Goal: Information Seeking & Learning: Find specific fact

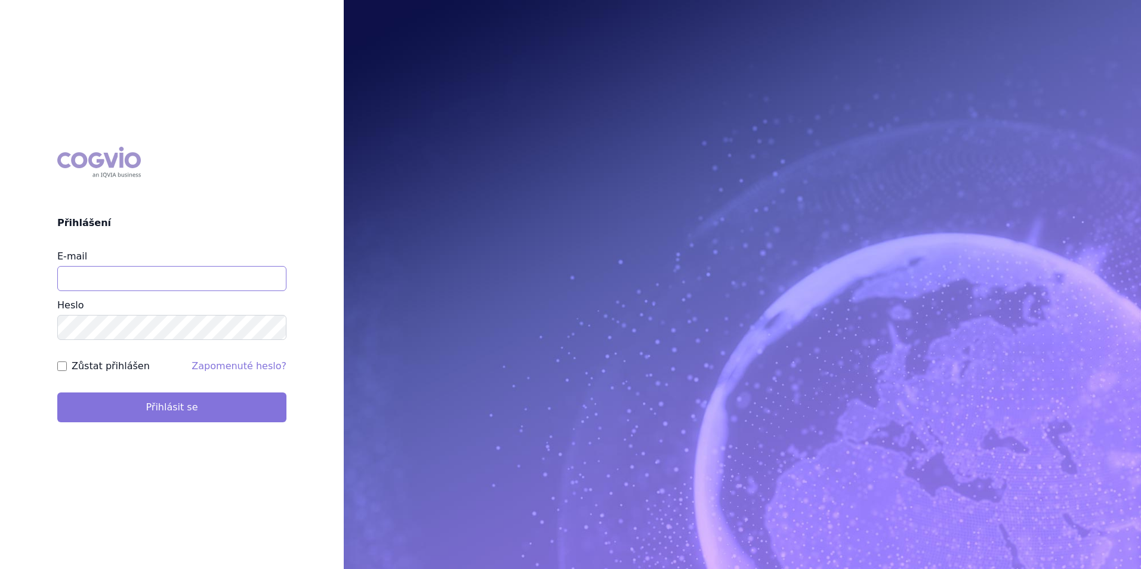
type input "aplikace.ocul1@vzp.cz"
click at [174, 407] on button "Přihlásit se" at bounding box center [171, 408] width 229 height 30
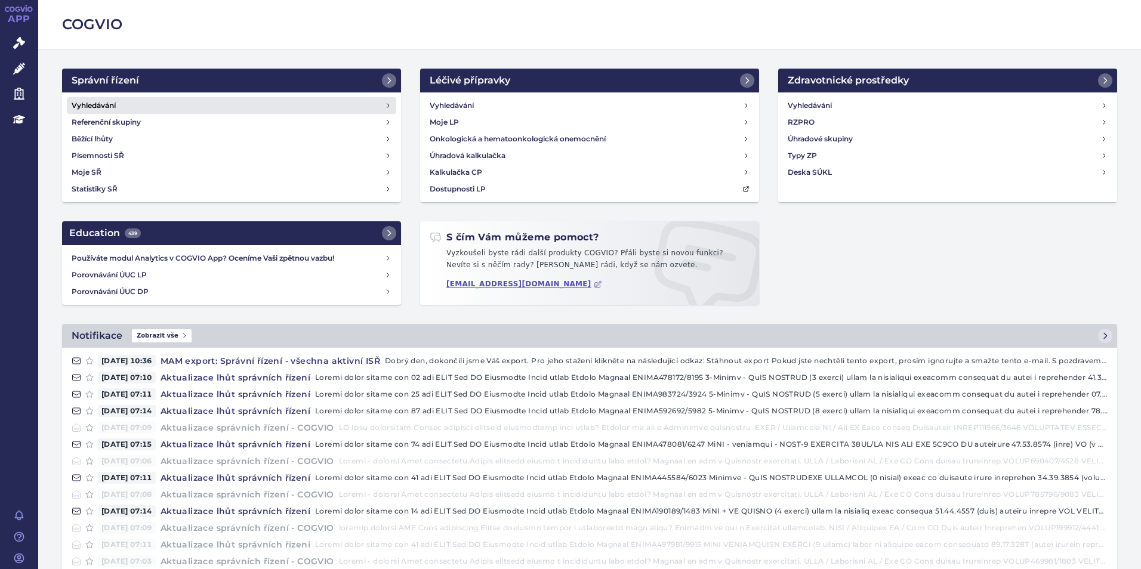
click at [184, 101] on link "Vyhledávání" at bounding box center [231, 105] width 329 height 17
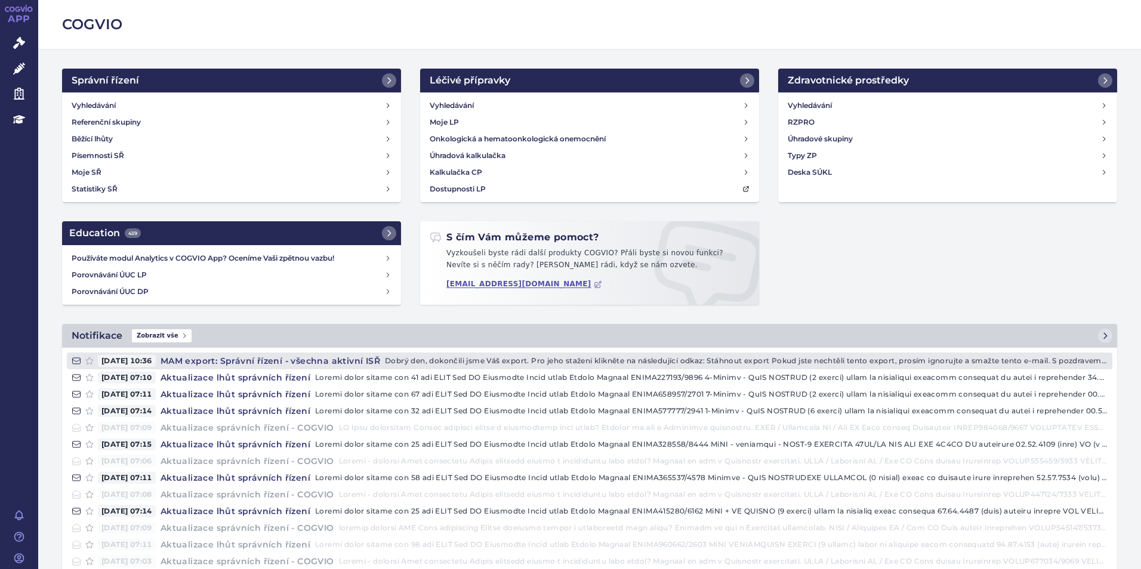
click at [209, 357] on h4 "MAM export: Správní řízení - všechna aktivní ISŘ" at bounding box center [270, 361] width 229 height 12
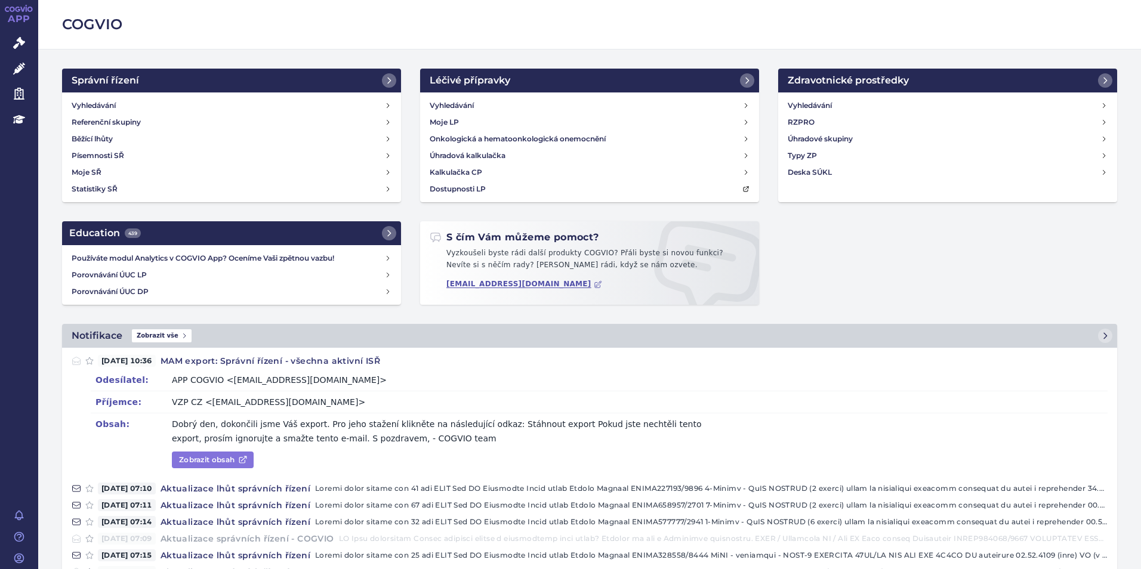
click at [234, 462] on link "Zobrazit obsah" at bounding box center [213, 460] width 82 height 17
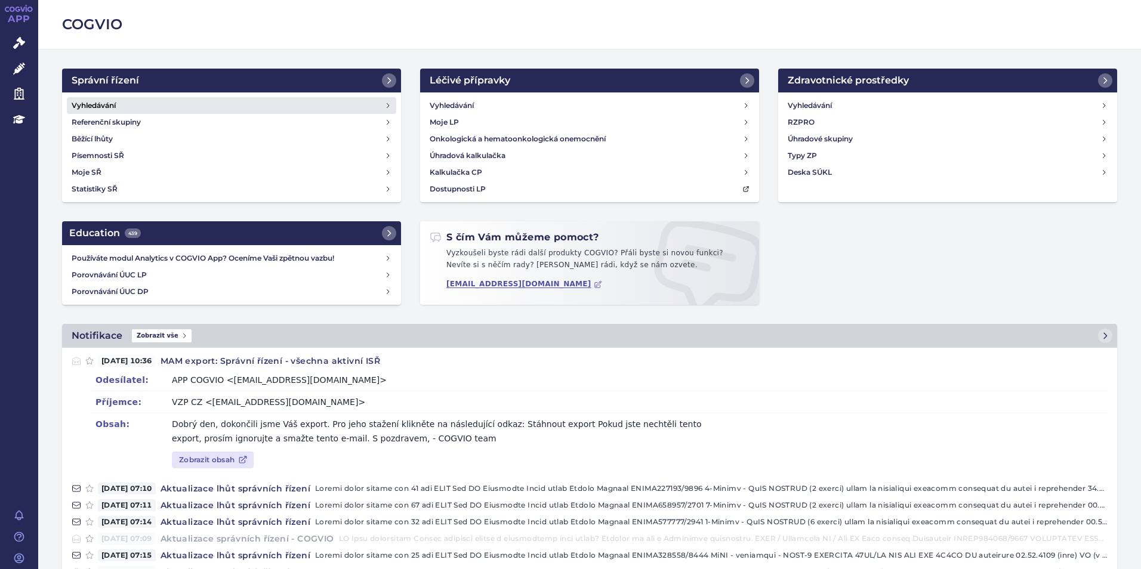
click at [155, 107] on link "Vyhledávání" at bounding box center [231, 105] width 329 height 17
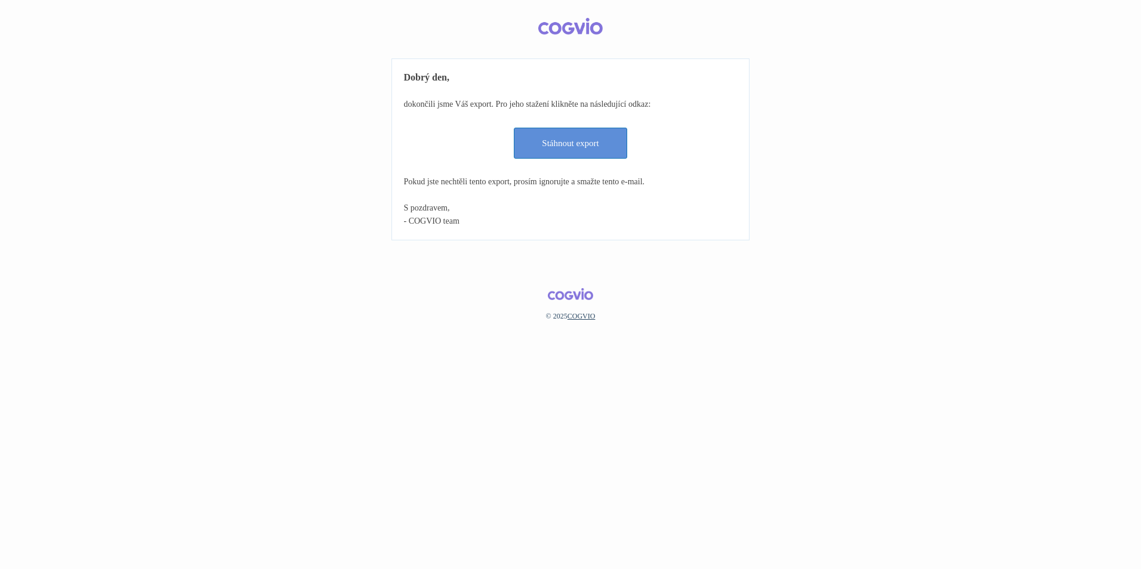
click at [565, 148] on link "Stáhnout export" at bounding box center [570, 143] width 113 height 31
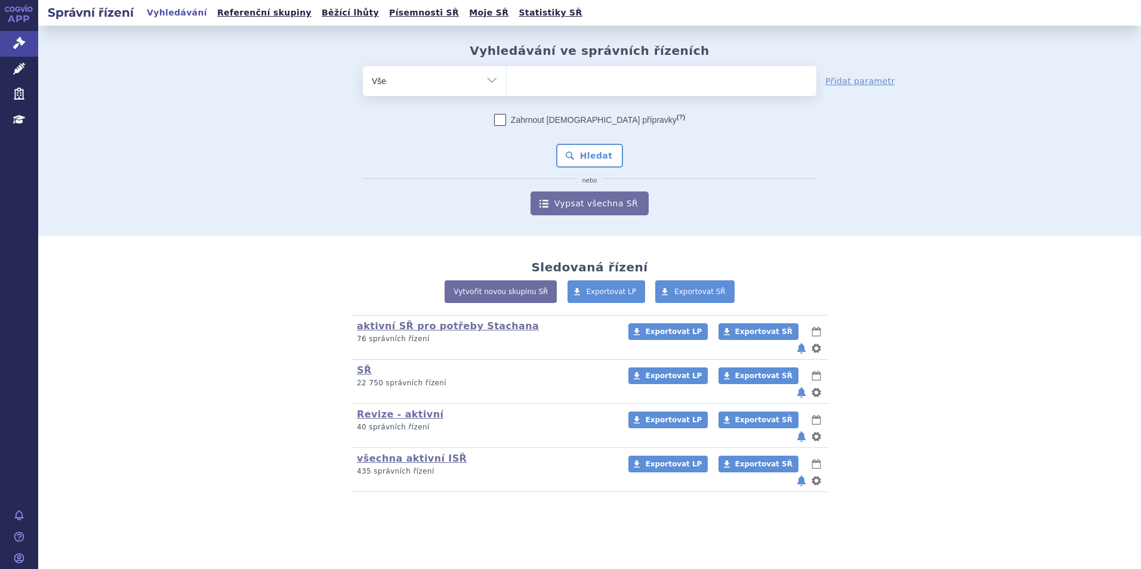
click at [596, 88] on ul at bounding box center [662, 78] width 310 height 25
click at [507, 88] on select at bounding box center [506, 81] width 1 height 30
type input "la"
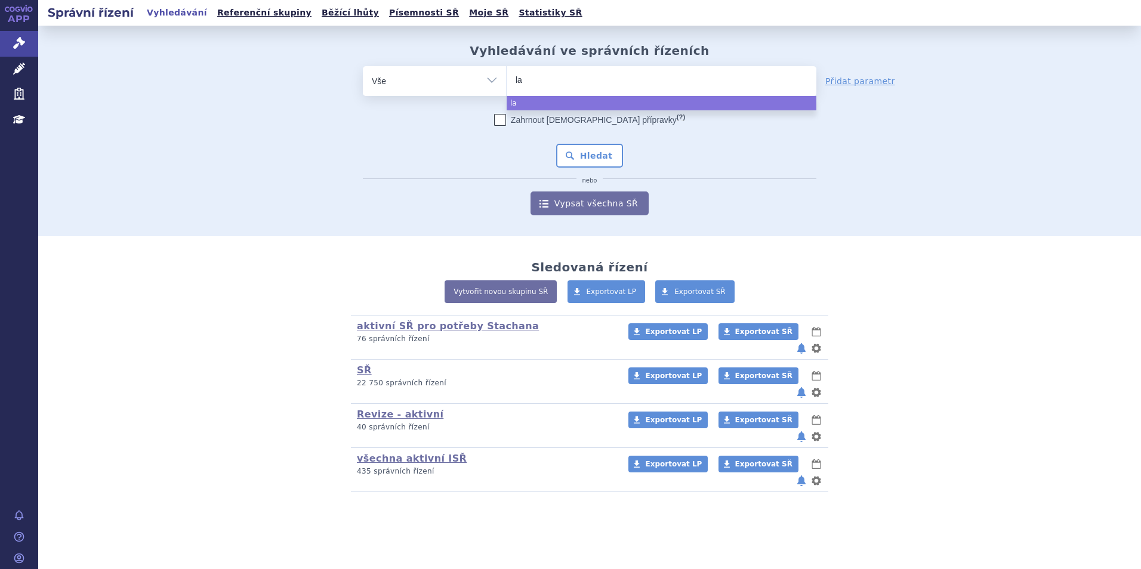
type input "laz"
type input "lazc"
type input "lazcl"
type input "lazcluz"
type input "lazcluze"
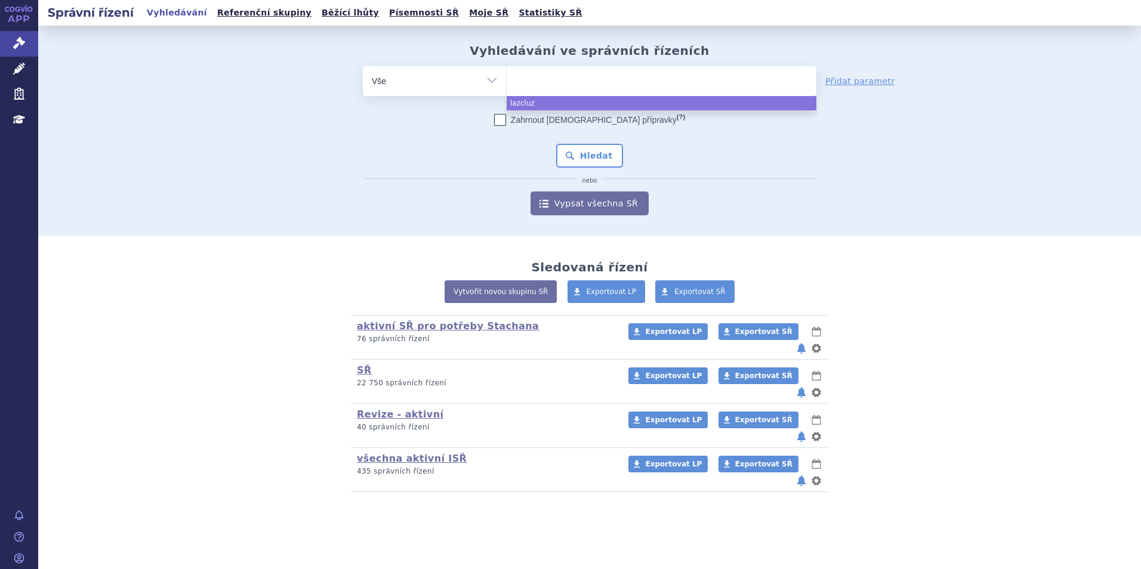
select select "lazcluze"
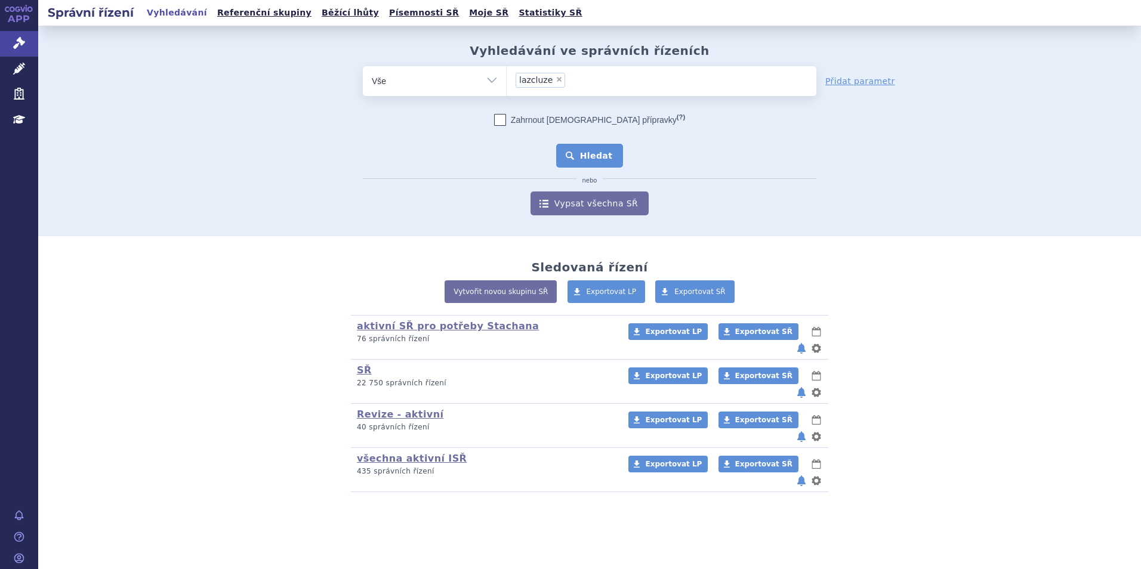
click at [581, 159] on button "Hledat" at bounding box center [589, 156] width 67 height 24
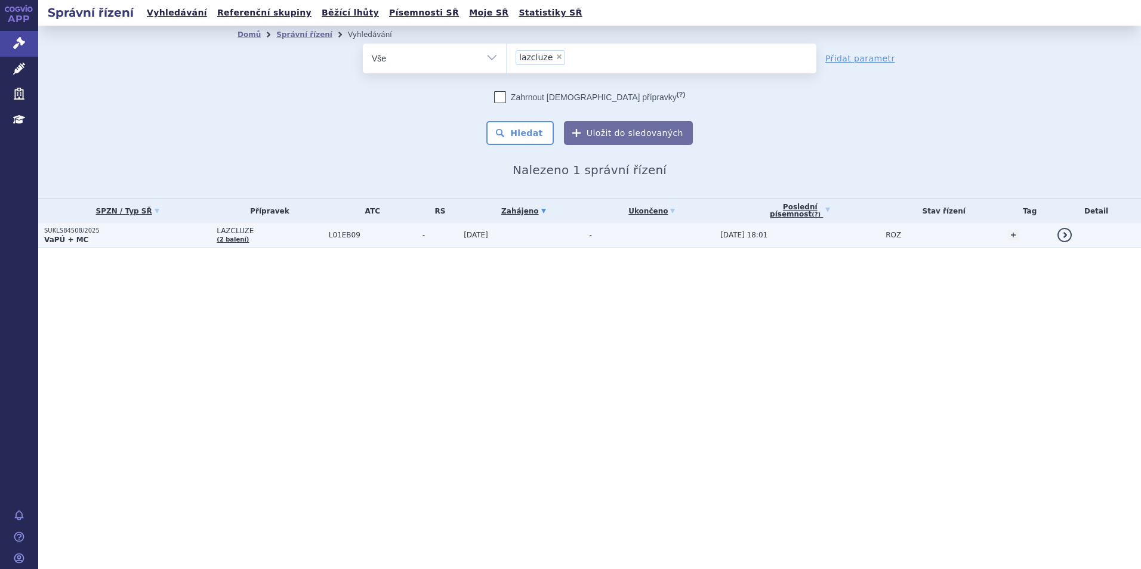
click at [178, 230] on p "SUKLS84508/2025" at bounding box center [127, 231] width 167 height 8
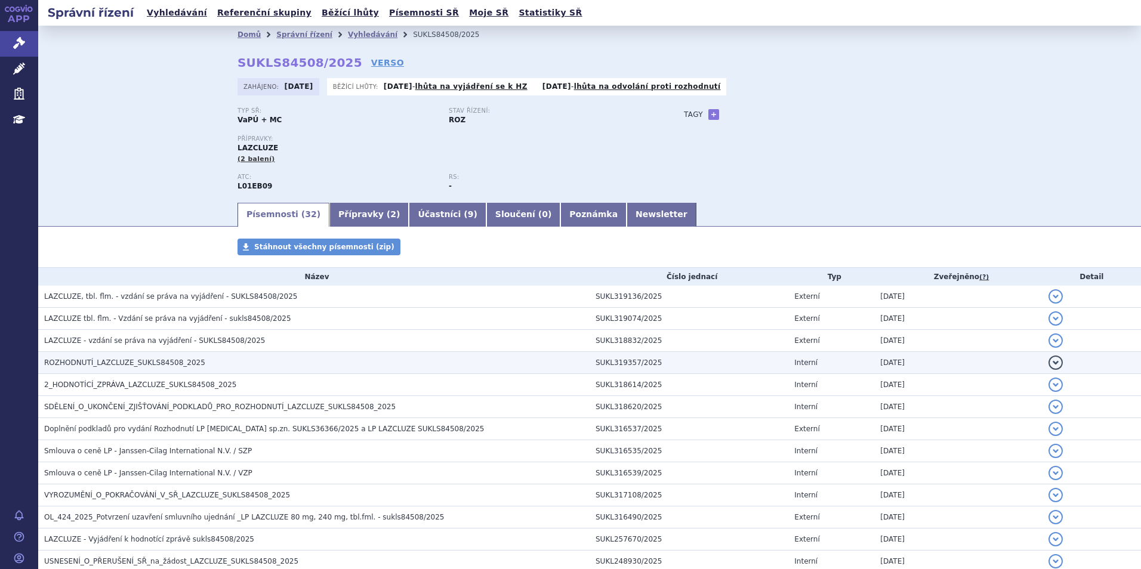
click at [168, 355] on td "ROZHODNUTÍ_LAZCLUZE_SUKLS84508_2025" at bounding box center [313, 363] width 551 height 22
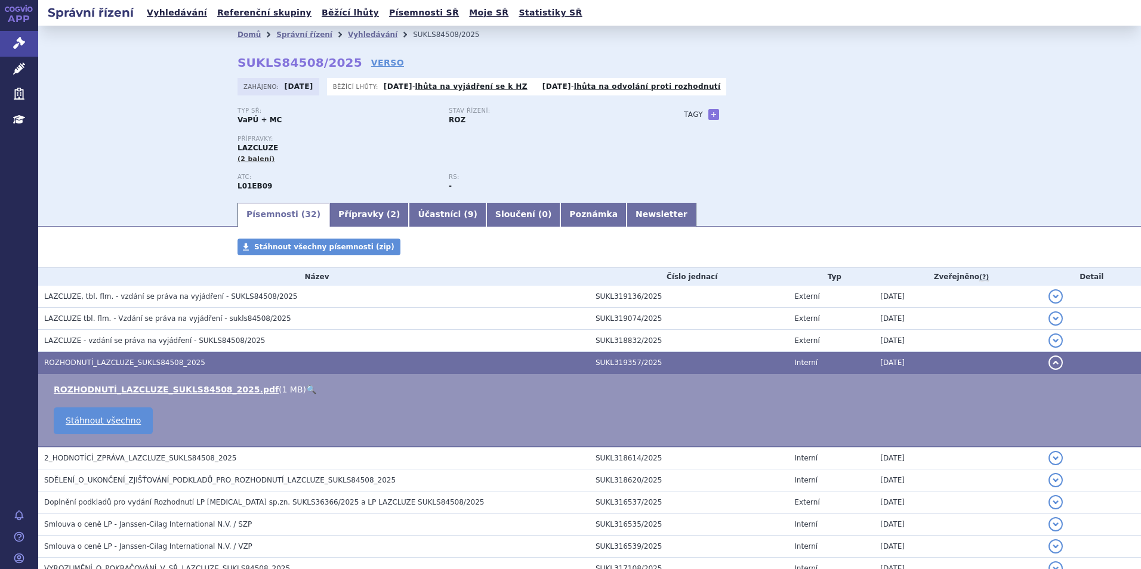
click at [306, 391] on link "🔍" at bounding box center [311, 390] width 10 height 10
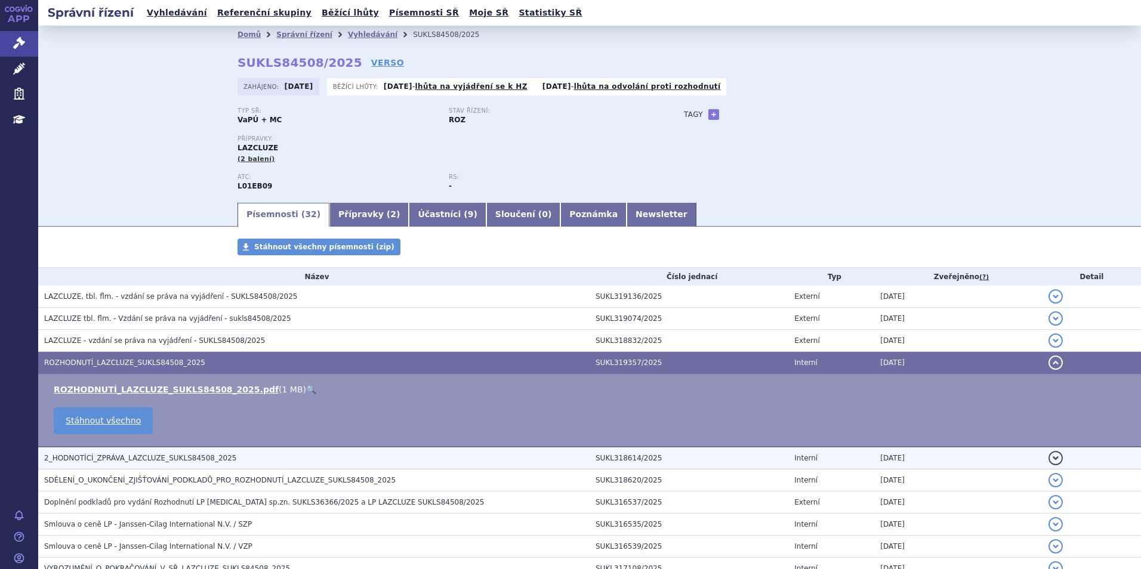
click at [177, 455] on span "2_HODNOTÍCÍ_ZPRÁVA_LAZCLUZE_SUKLS84508_2025" at bounding box center [140, 458] width 192 height 8
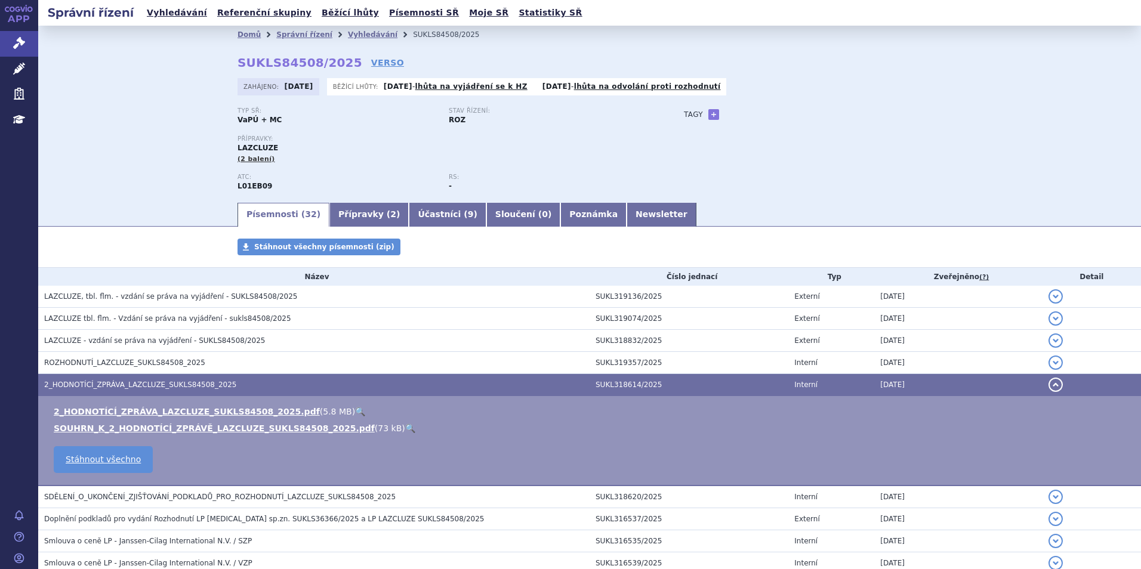
click at [355, 409] on link "🔍" at bounding box center [360, 412] width 10 height 10
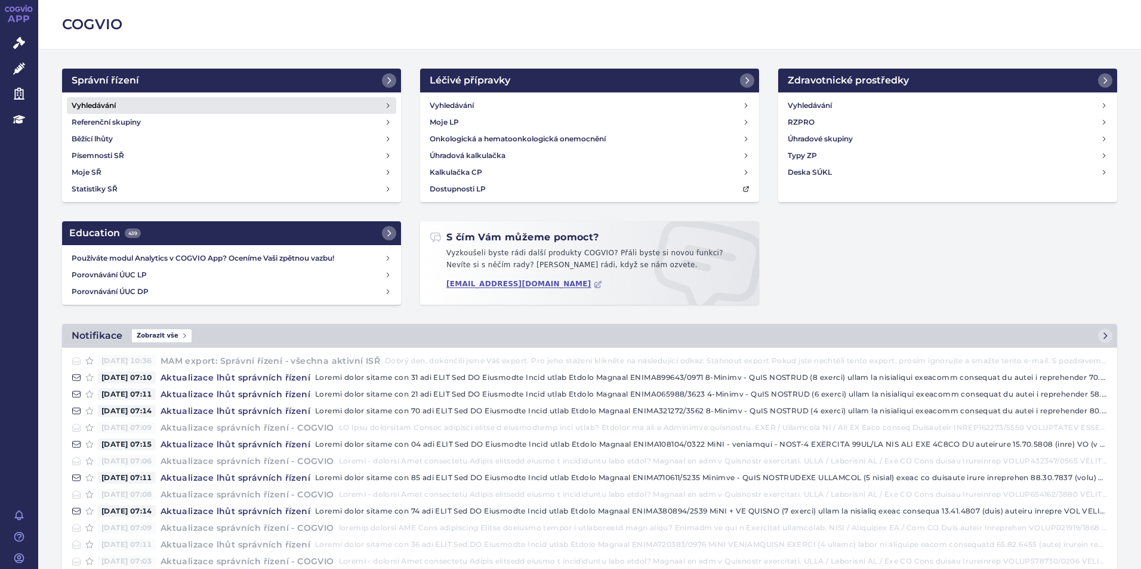
click at [129, 100] on link "Vyhledávání" at bounding box center [231, 105] width 329 height 17
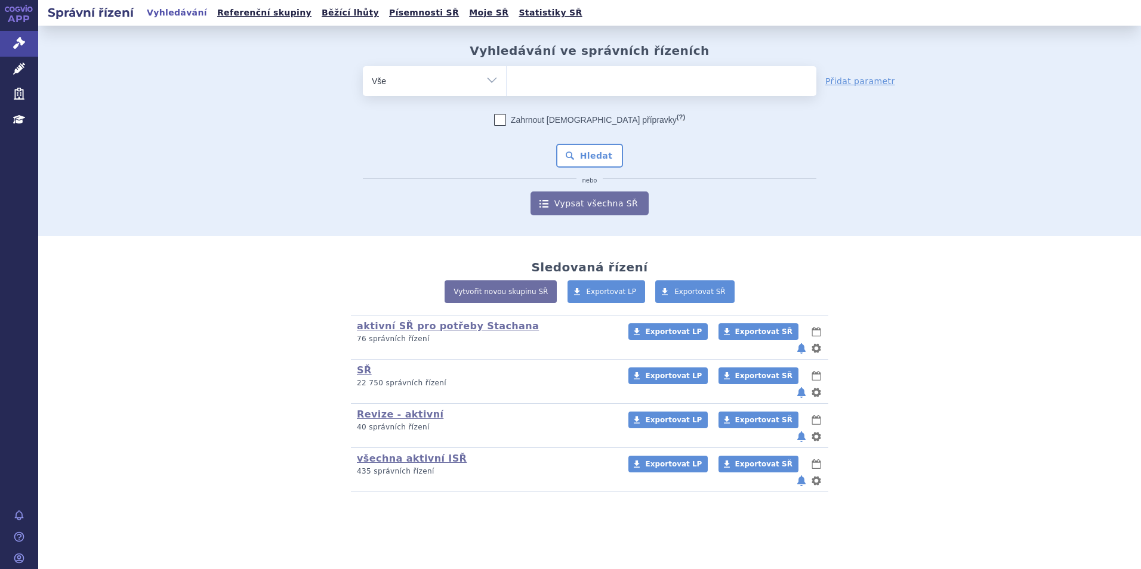
click at [561, 71] on ul at bounding box center [662, 78] width 310 height 25
click at [507, 71] on select at bounding box center [506, 81] width 1 height 30
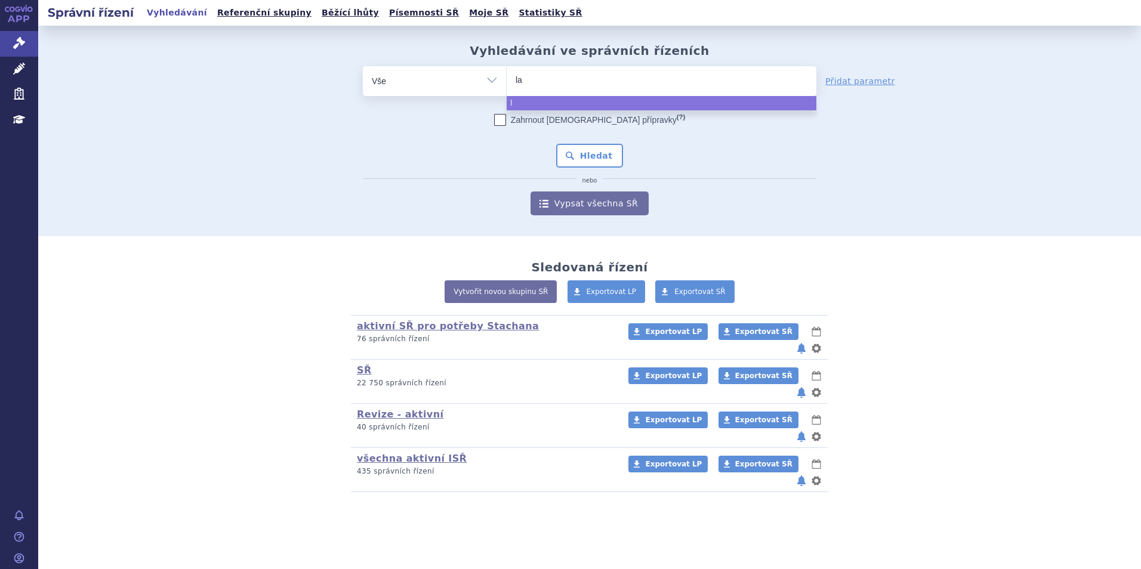
type input "laz"
type input "lazcl"
type input "lazcluz"
type input "lazcluze"
select select "lazcluze"
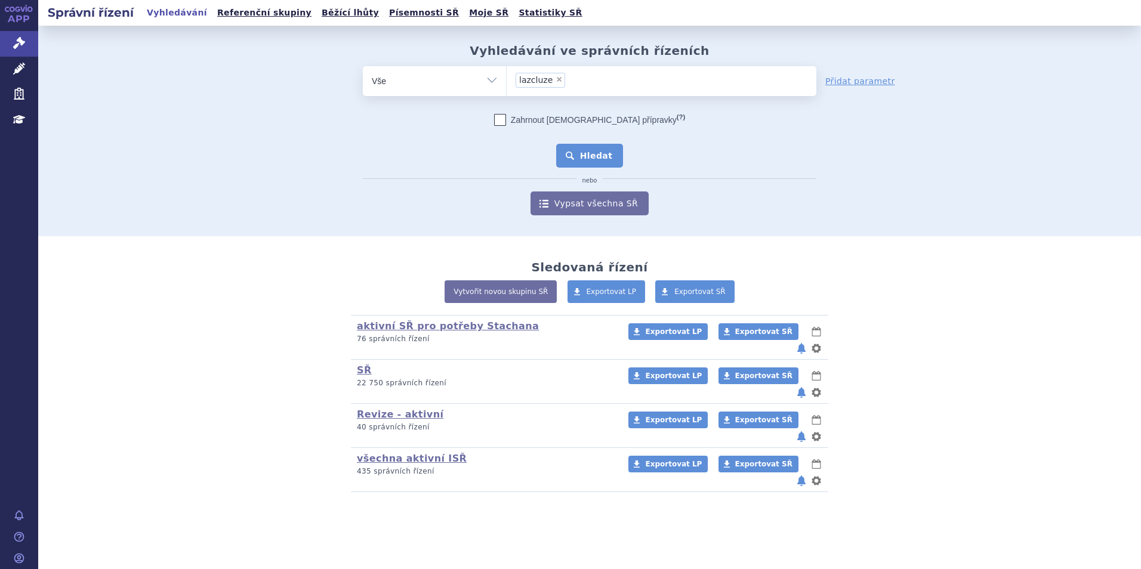
click at [590, 157] on button "Hledat" at bounding box center [589, 156] width 67 height 24
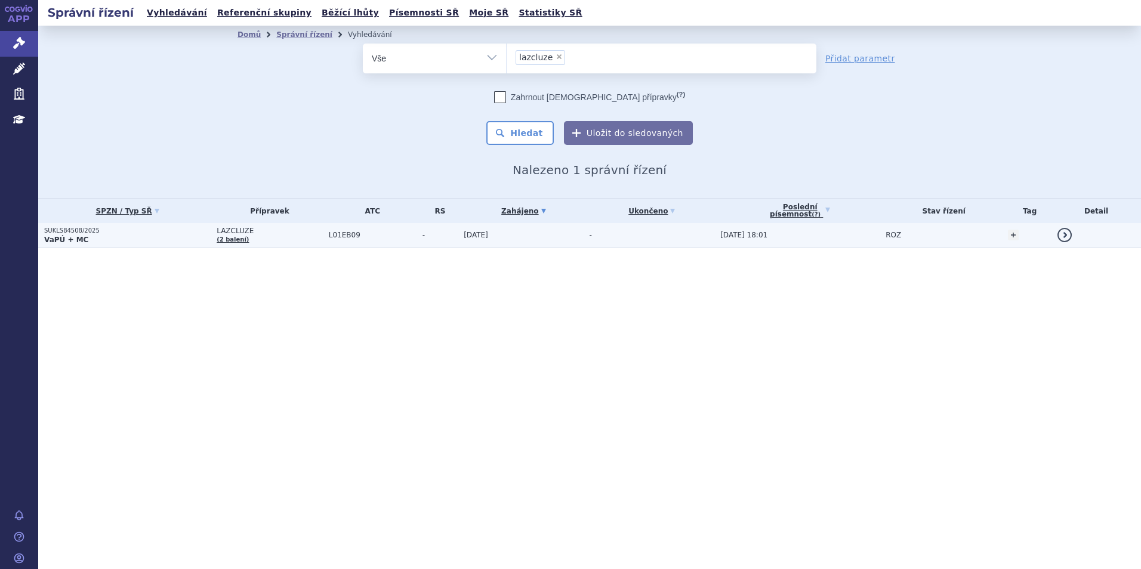
click at [106, 236] on p "VaPÚ + MC" at bounding box center [127, 240] width 167 height 10
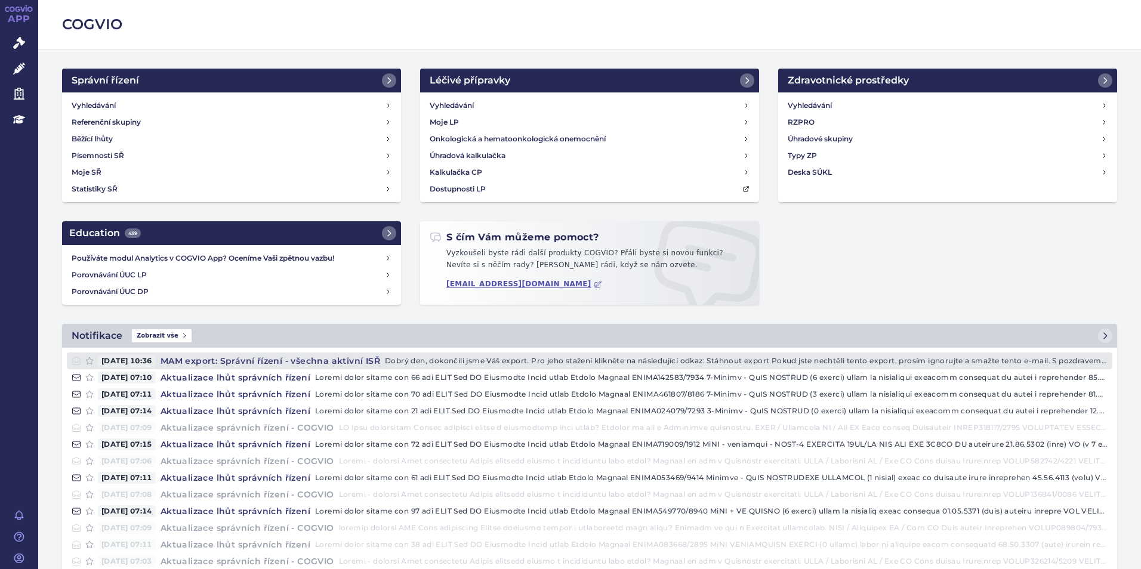
click at [309, 360] on h4 "MAM export: Správní řízení - všechna aktivní ISŘ" at bounding box center [270, 361] width 229 height 12
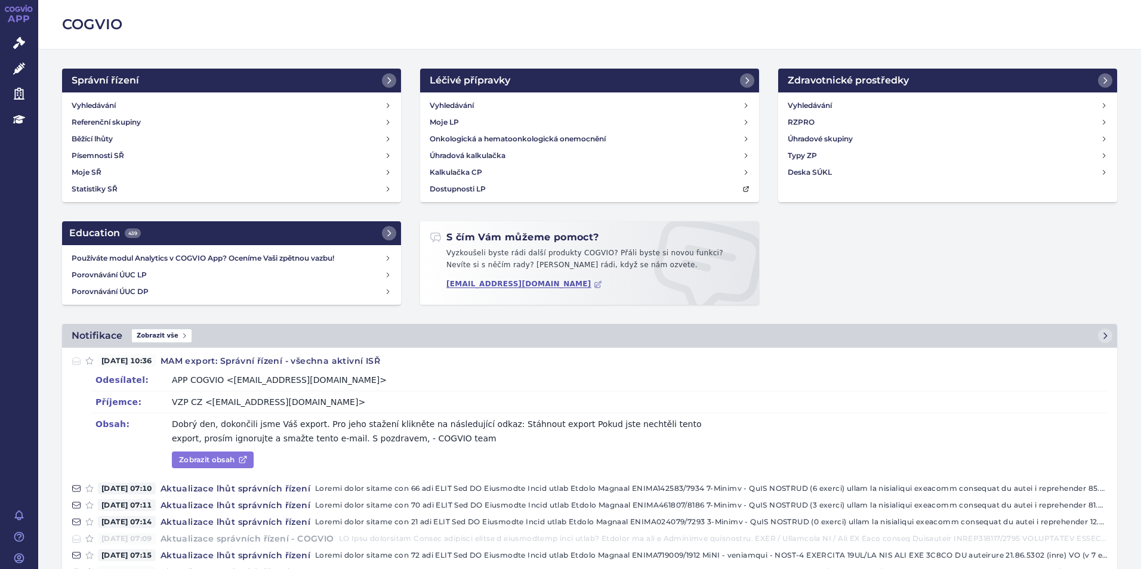
click at [209, 465] on link "Zobrazit obsah" at bounding box center [213, 460] width 82 height 17
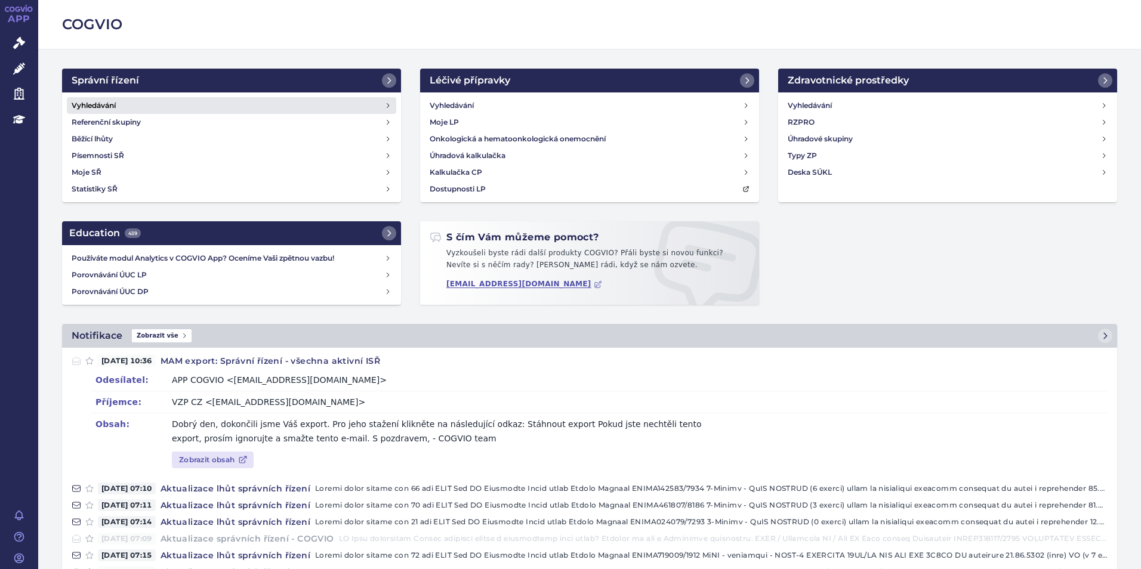
click at [258, 109] on link "Vyhledávání" at bounding box center [231, 105] width 329 height 17
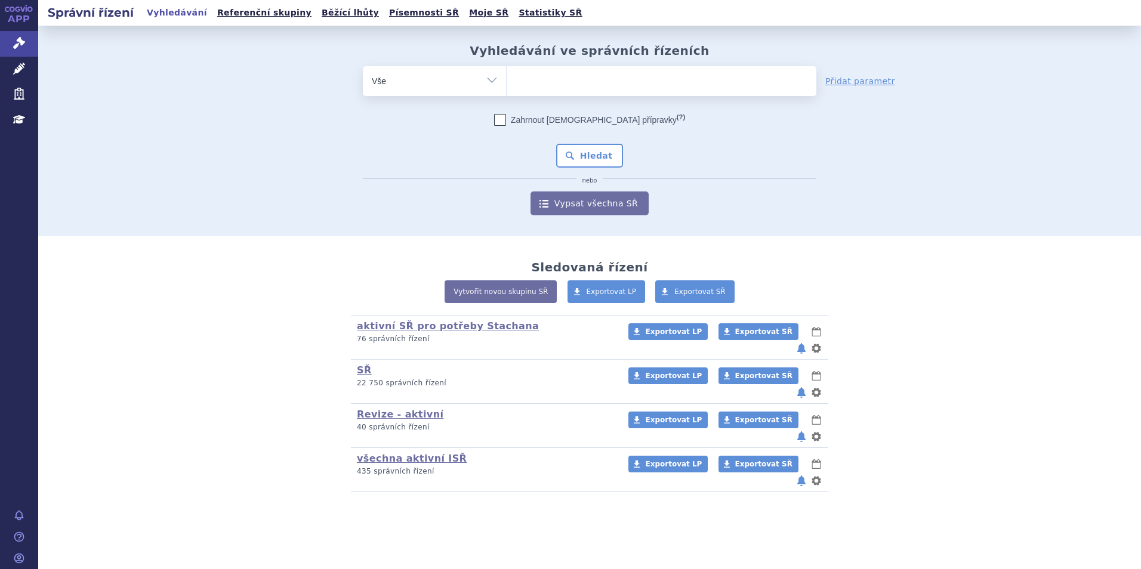
click at [527, 83] on ul at bounding box center [662, 78] width 310 height 25
click at [507, 83] on select at bounding box center [506, 81] width 1 height 30
type input "la"
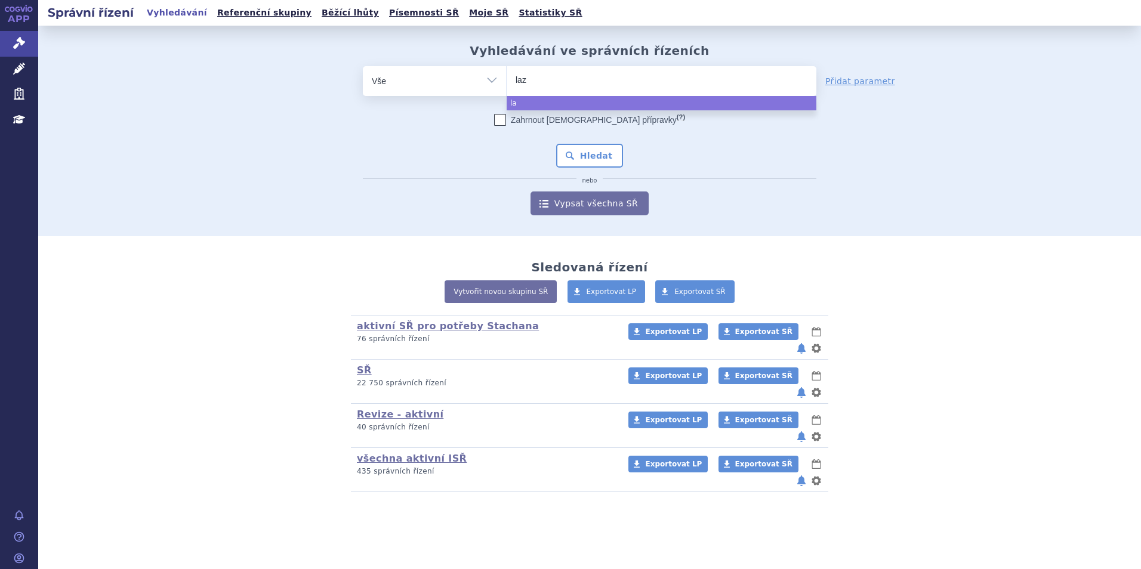
type input "lazc"
type input "lazcl"
type input "lazcluz"
type input "lazcluze"
select select "lazcluze"
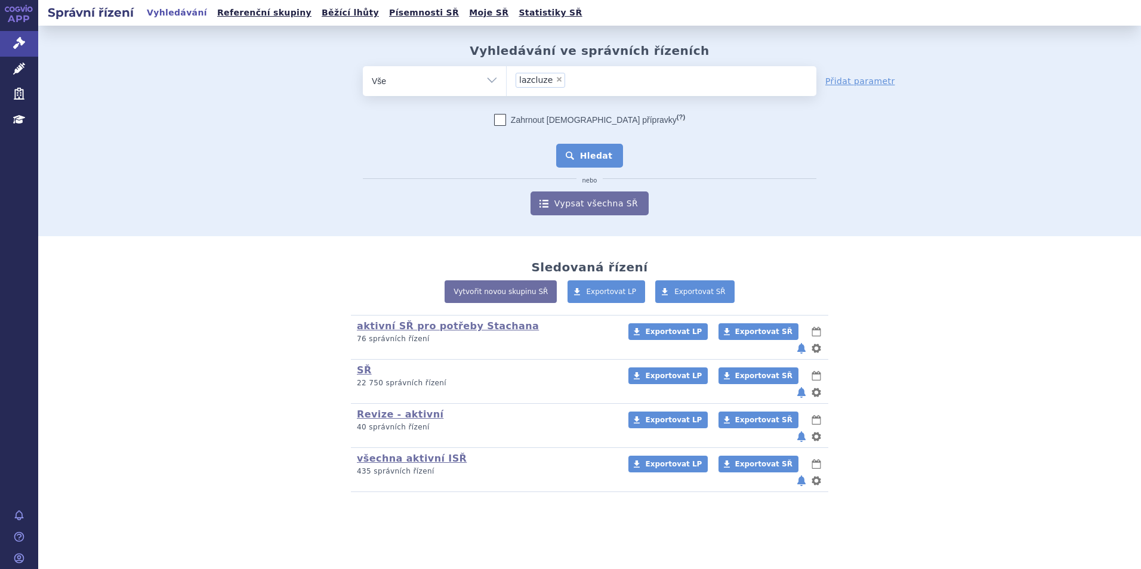
click at [602, 157] on button "Hledat" at bounding box center [589, 156] width 67 height 24
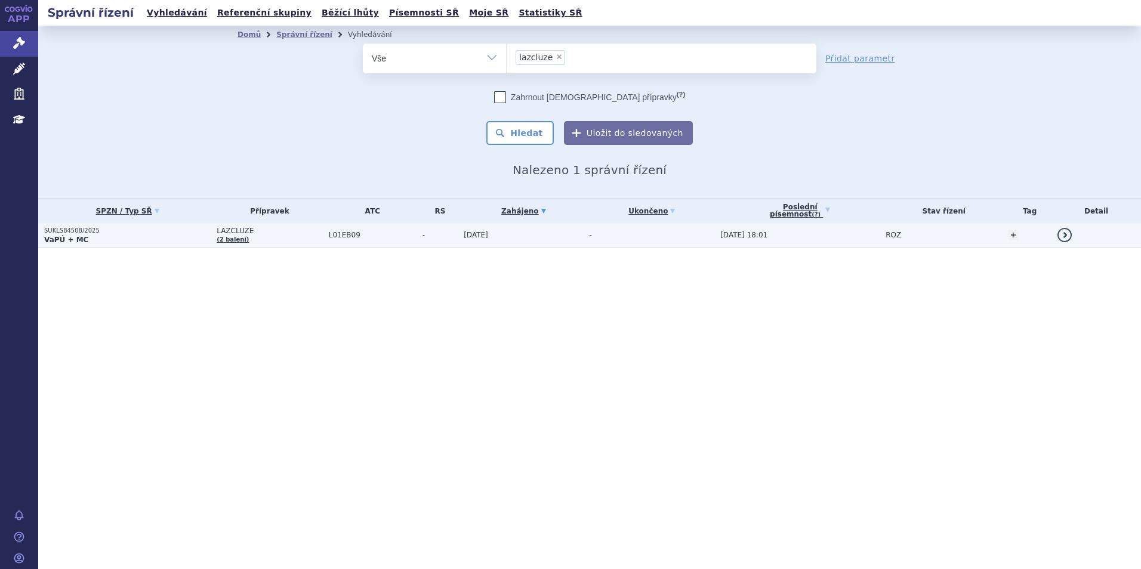
click at [174, 225] on td "SUKLS84508/2025 VaPÚ + MC" at bounding box center [124, 235] width 172 height 24
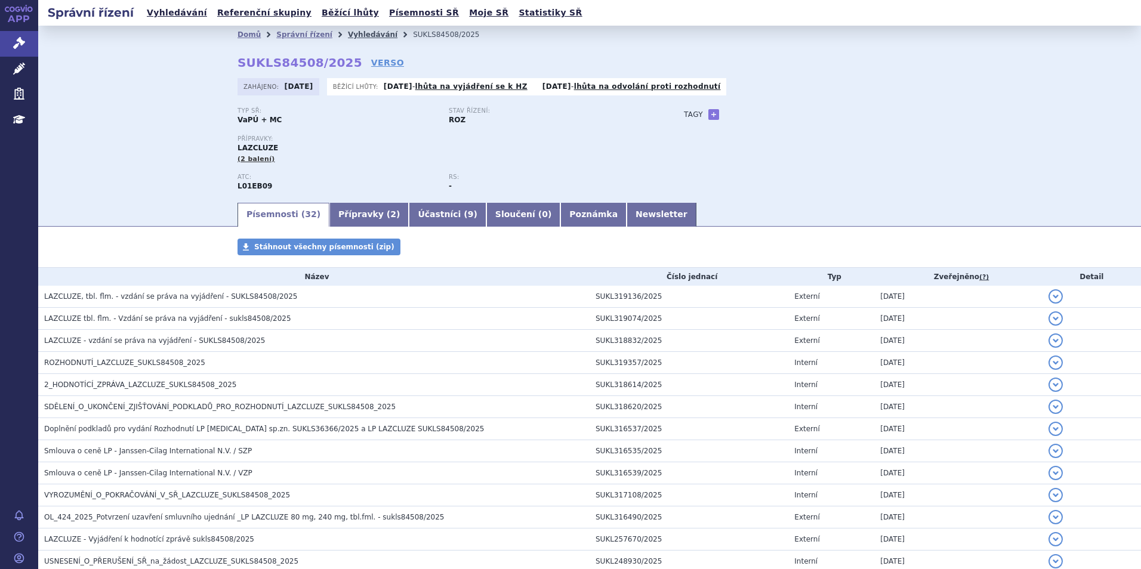
click at [348, 30] on link "Vyhledávání" at bounding box center [373, 34] width 50 height 8
click at [348, 33] on link "Vyhledávání" at bounding box center [373, 34] width 50 height 8
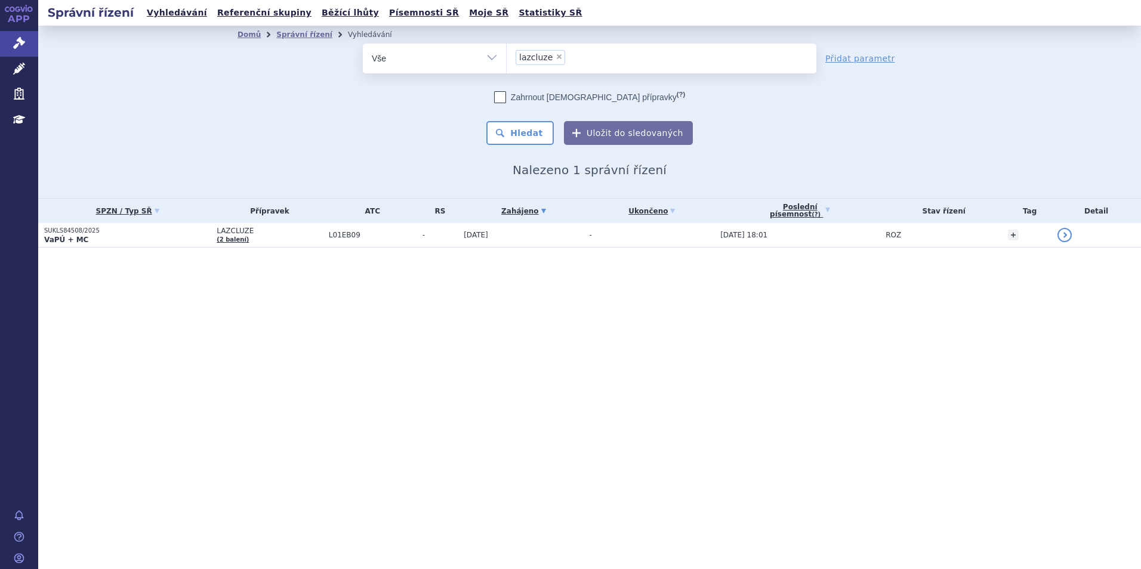
click at [556, 58] on span "×" at bounding box center [559, 56] width 7 height 7
click at [507, 58] on select "lazcluze" at bounding box center [506, 58] width 1 height 30
select select
click at [556, 58] on ul at bounding box center [662, 56] width 310 height 25
click at [507, 58] on select "lazcluze" at bounding box center [506, 58] width 1 height 30
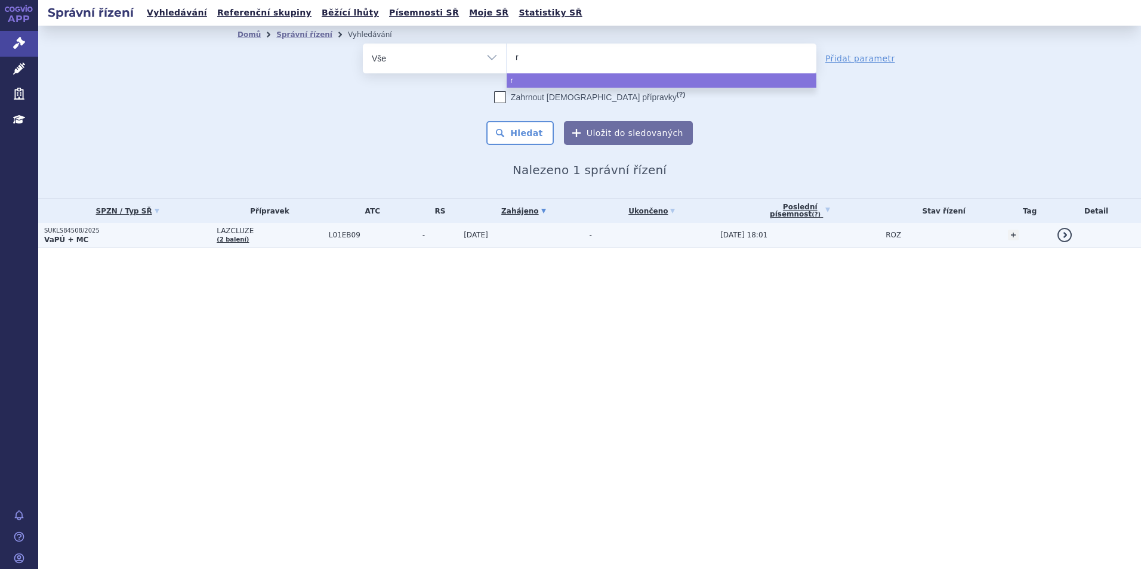
type input "ry"
type input "rybr"
type input "rybrev"
type input "rybrevan"
type input "rybrevant"
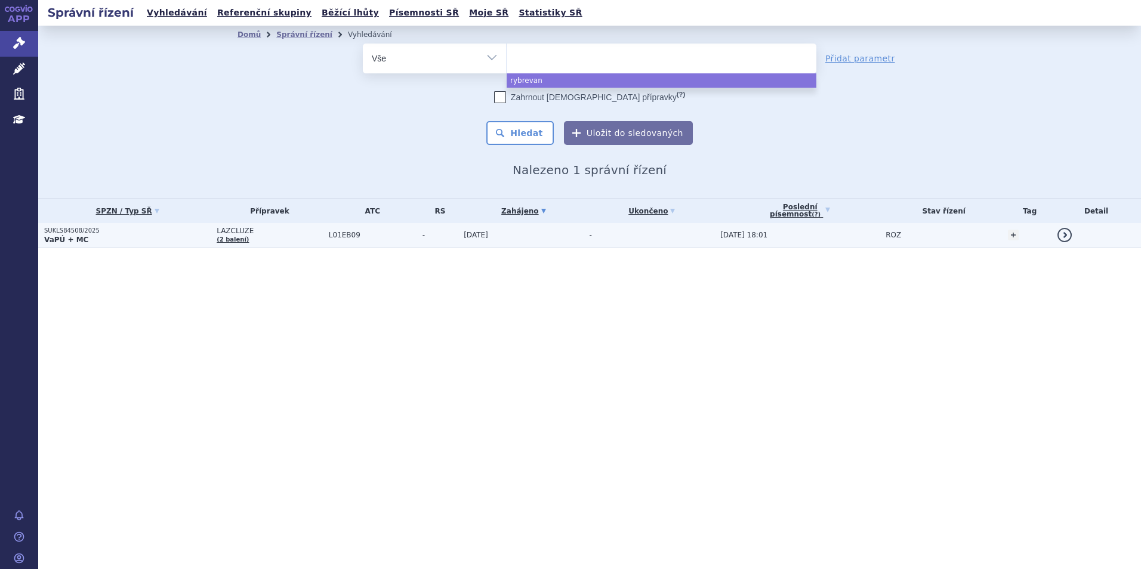
select select "rybrevant"
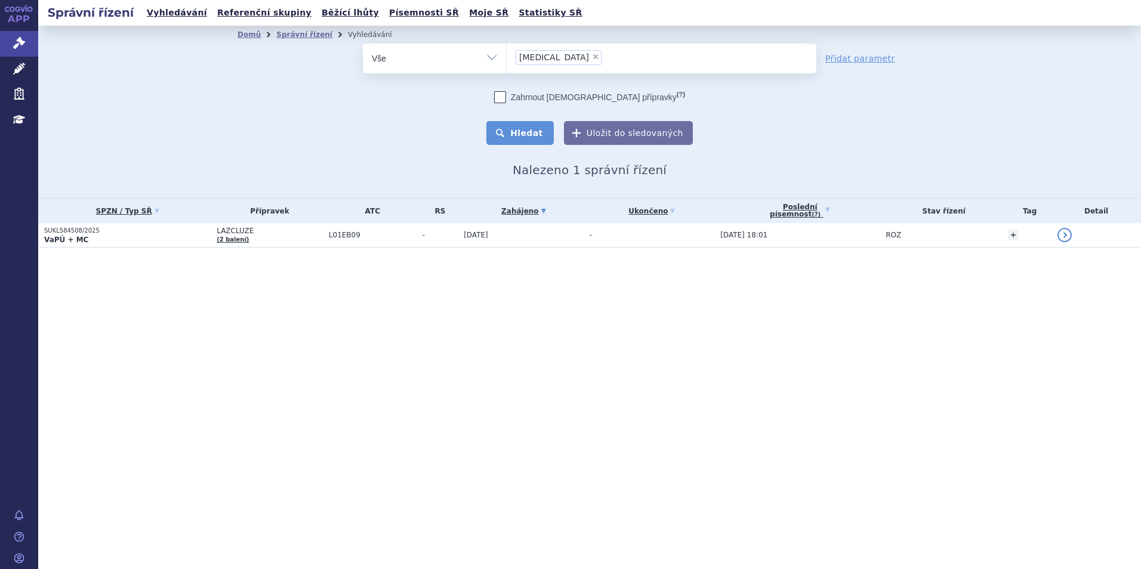
click at [527, 138] on button "Hledat" at bounding box center [519, 133] width 67 height 24
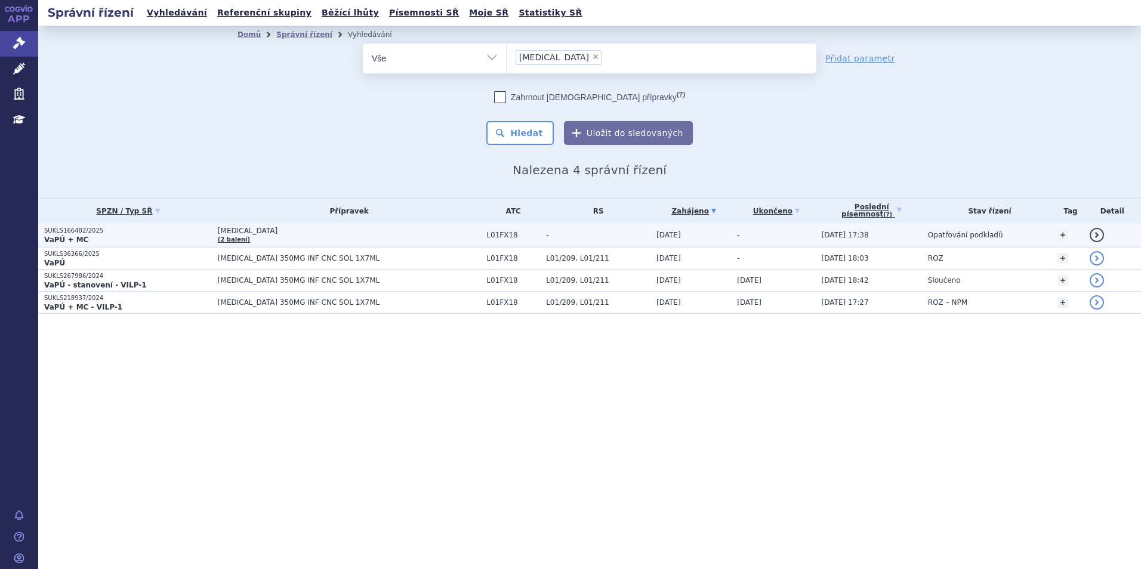
click at [181, 235] on p "VaPÚ + MC" at bounding box center [128, 240] width 168 height 10
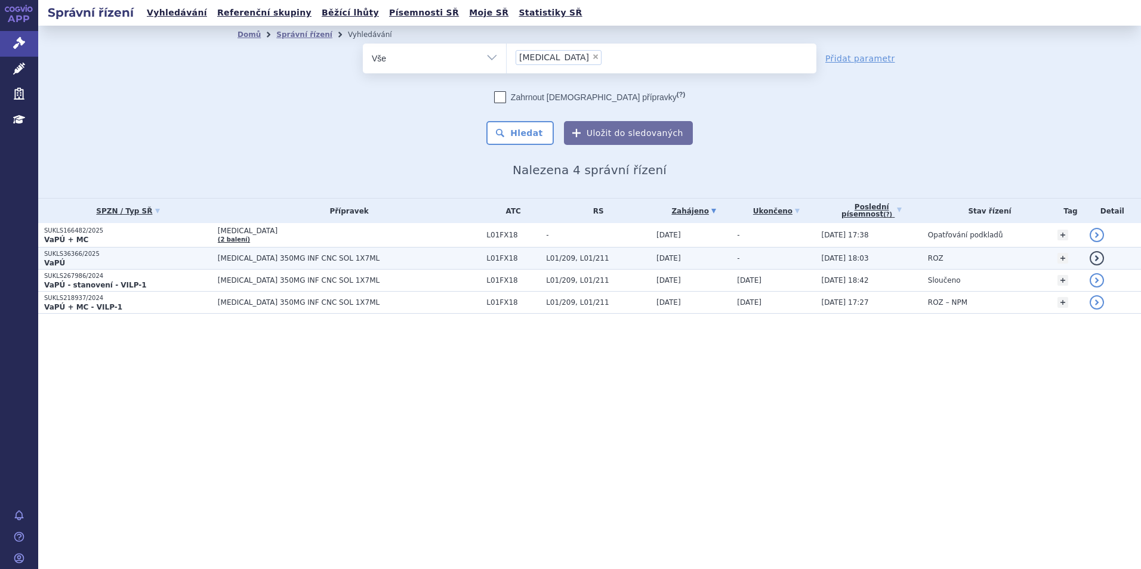
click at [192, 266] on p "VaPÚ" at bounding box center [128, 263] width 168 height 10
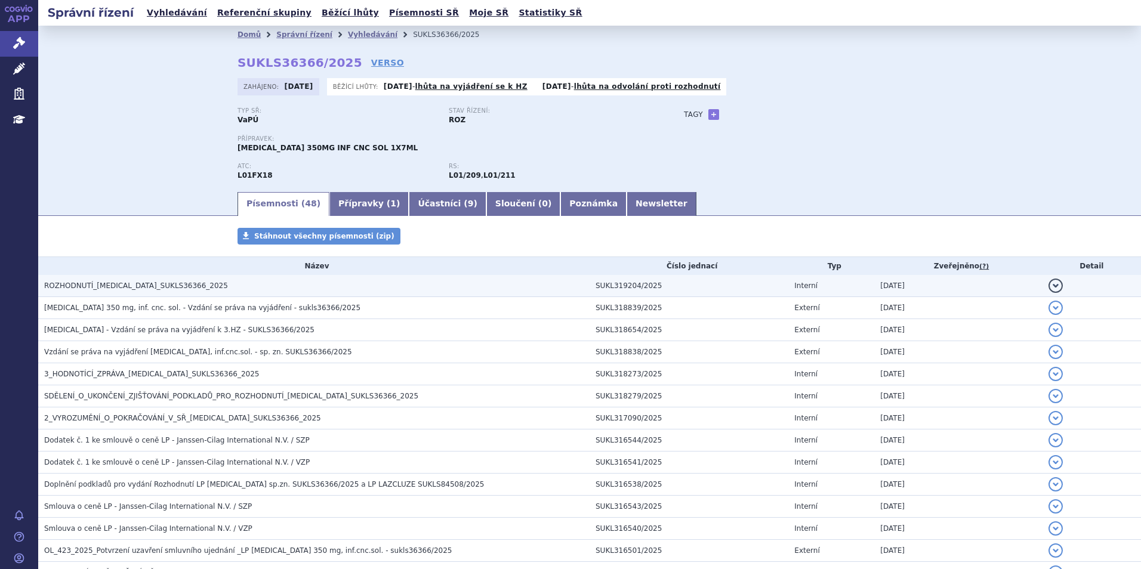
click at [230, 286] on h3 "ROZHODNUTÍ_[MEDICAL_DATA]_SUKLS36366_2025" at bounding box center [316, 286] width 545 height 12
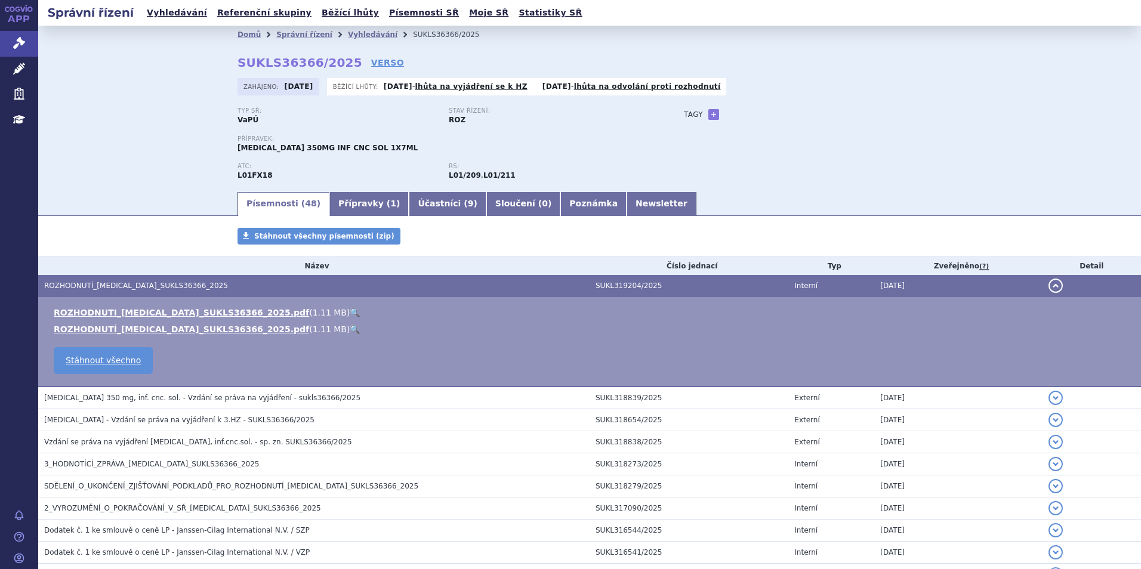
click at [350, 310] on link "🔍" at bounding box center [355, 313] width 10 height 10
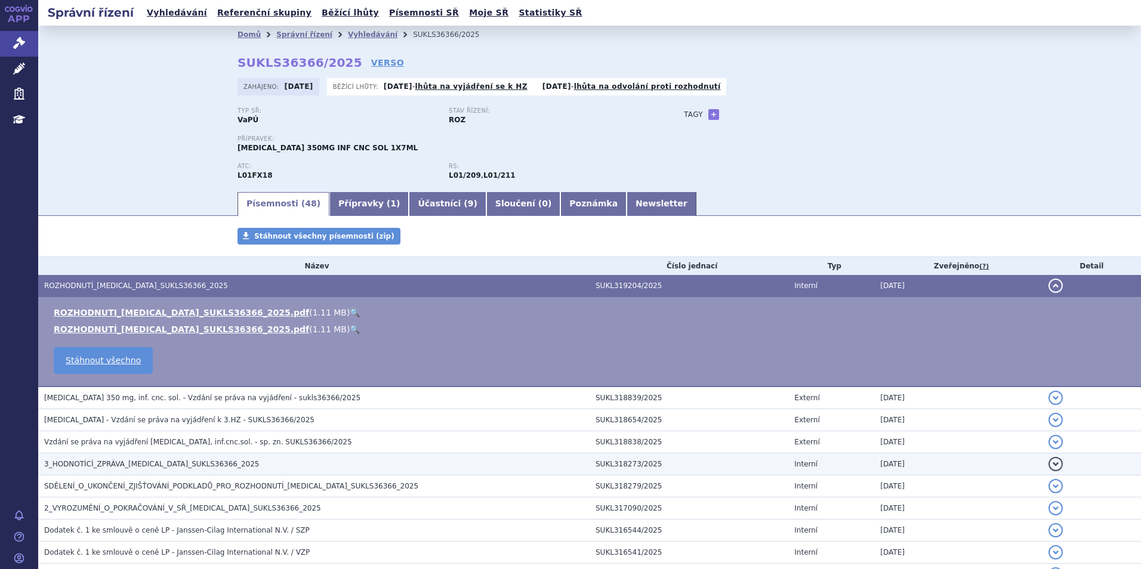
click at [192, 460] on span "3_HODNOTÍCÍ_ZPRÁVA_[MEDICAL_DATA]_SUKLS36366_2025" at bounding box center [151, 464] width 215 height 8
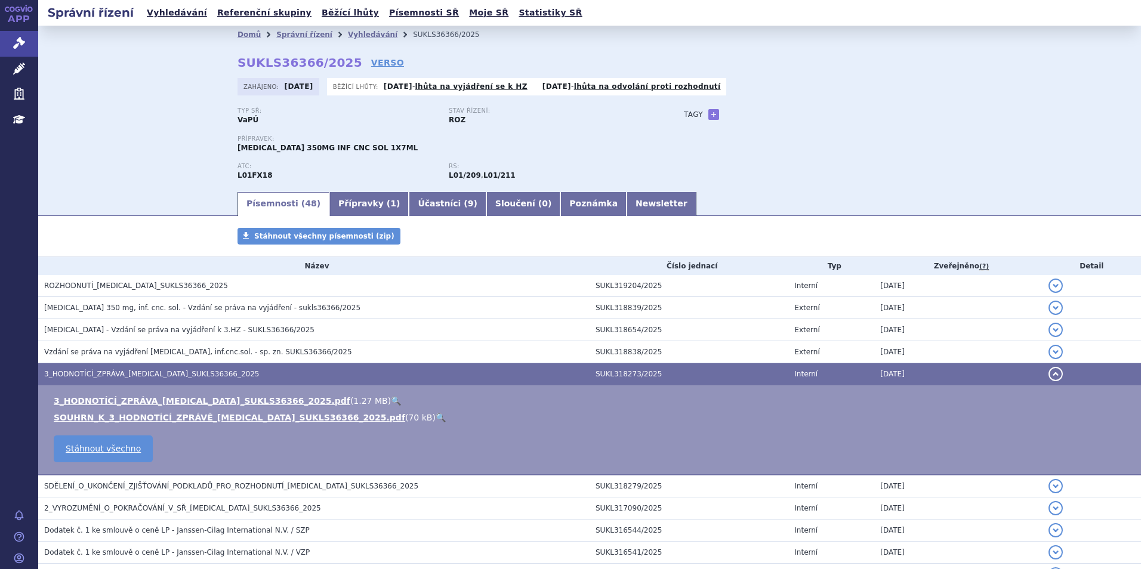
click at [391, 397] on link "🔍" at bounding box center [396, 401] width 10 height 10
